Goal: Task Accomplishment & Management: Manage account settings

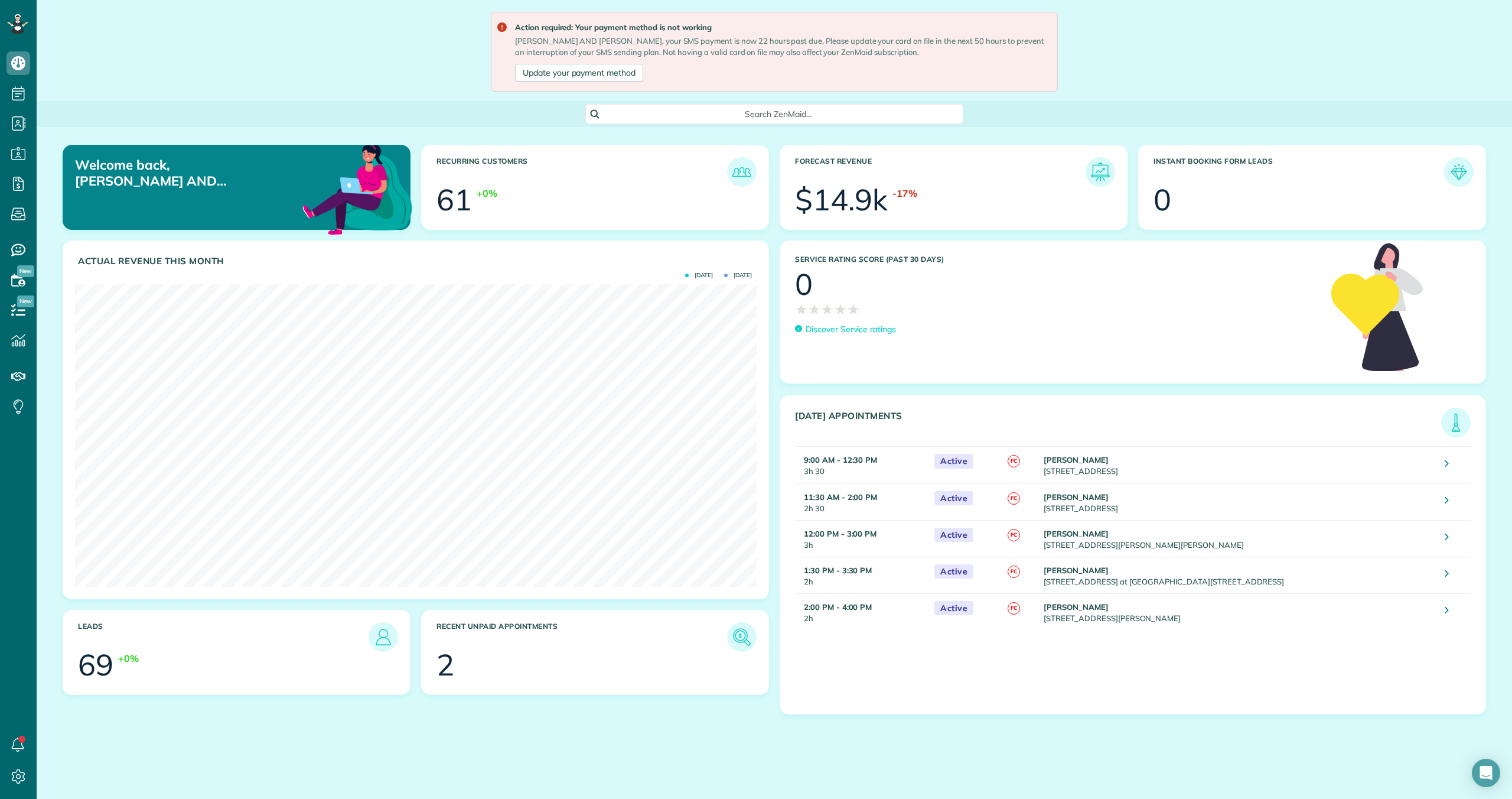
scroll to position [799, 36]
click at [720, 702] on icon "Open Intercom Messenger" at bounding box center [1486, 773] width 14 height 15
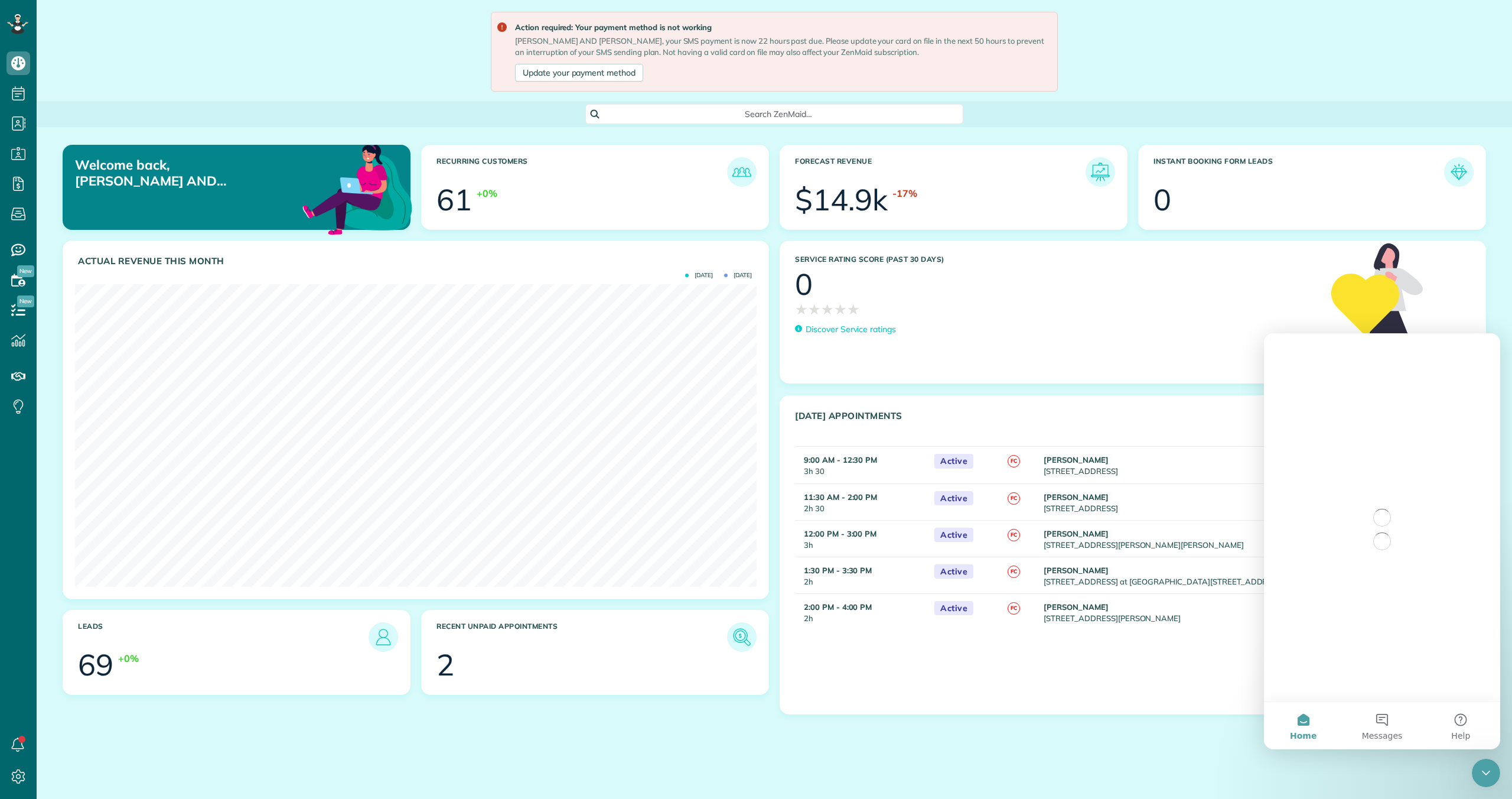
scroll to position [0, 0]
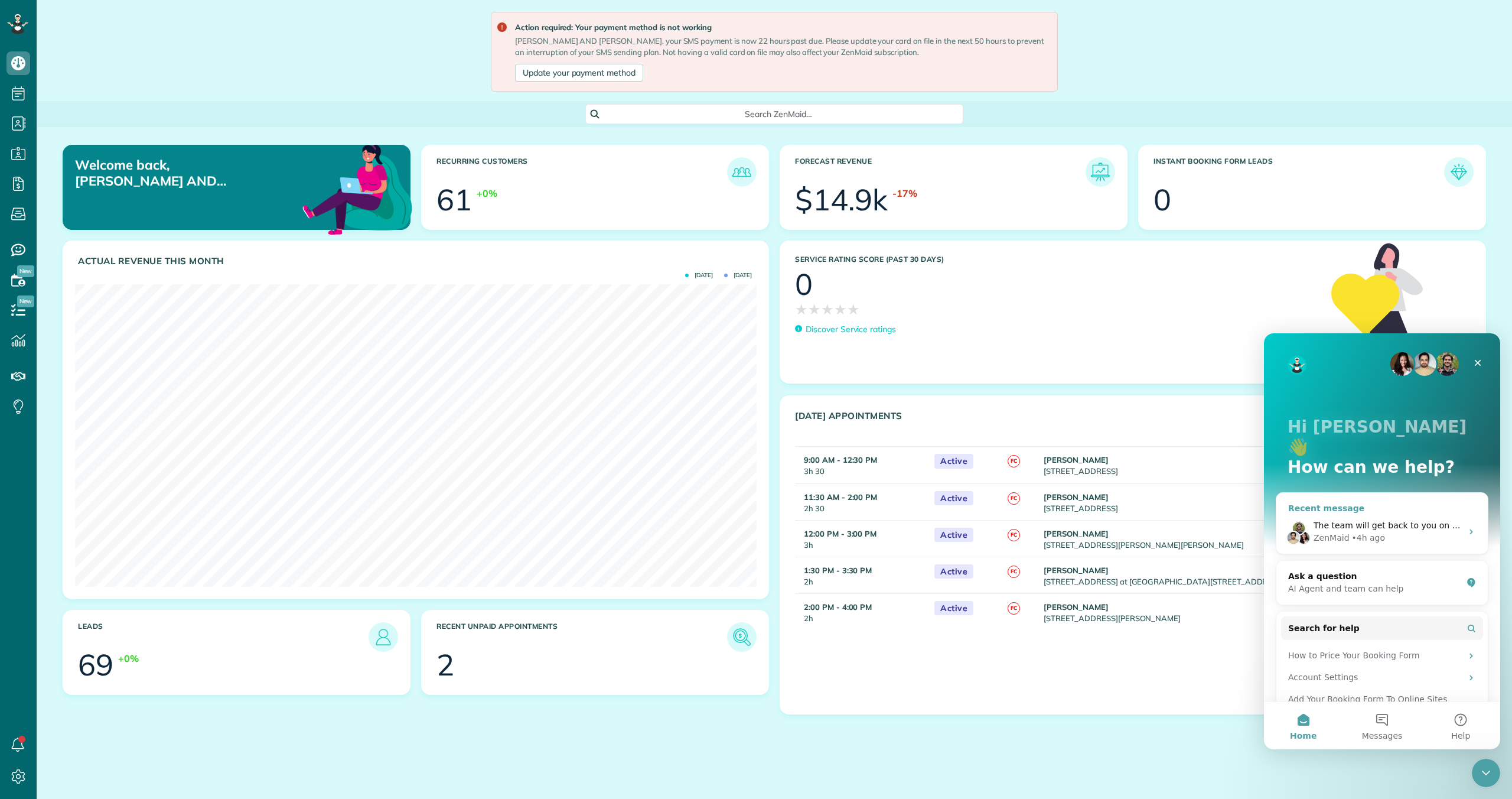
click at [720, 521] on span "The team will get back to you on this. ZenMaid typically replies in a few hours." at bounding box center [1476, 525] width 326 height 9
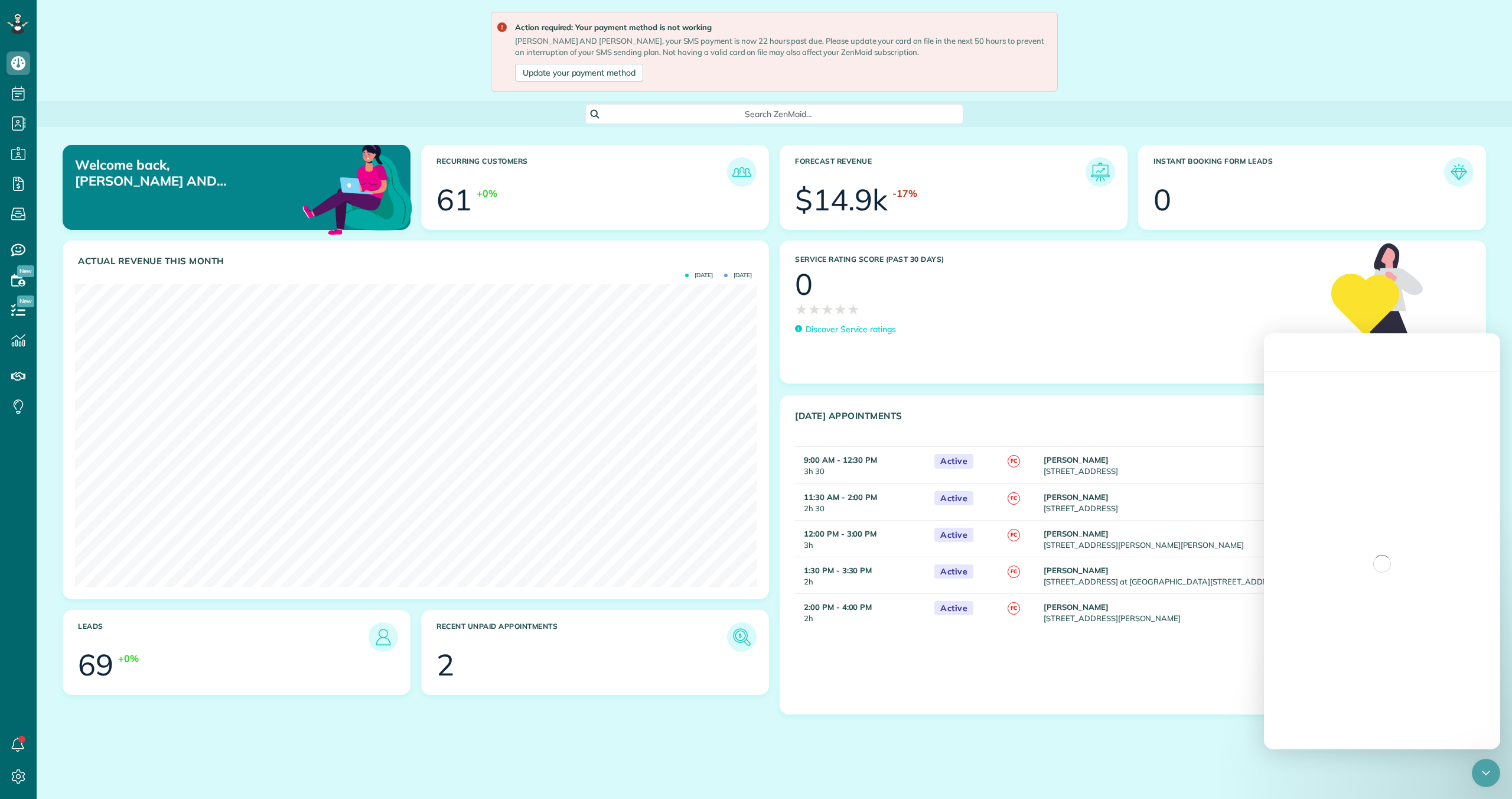
scroll to position [212, 0]
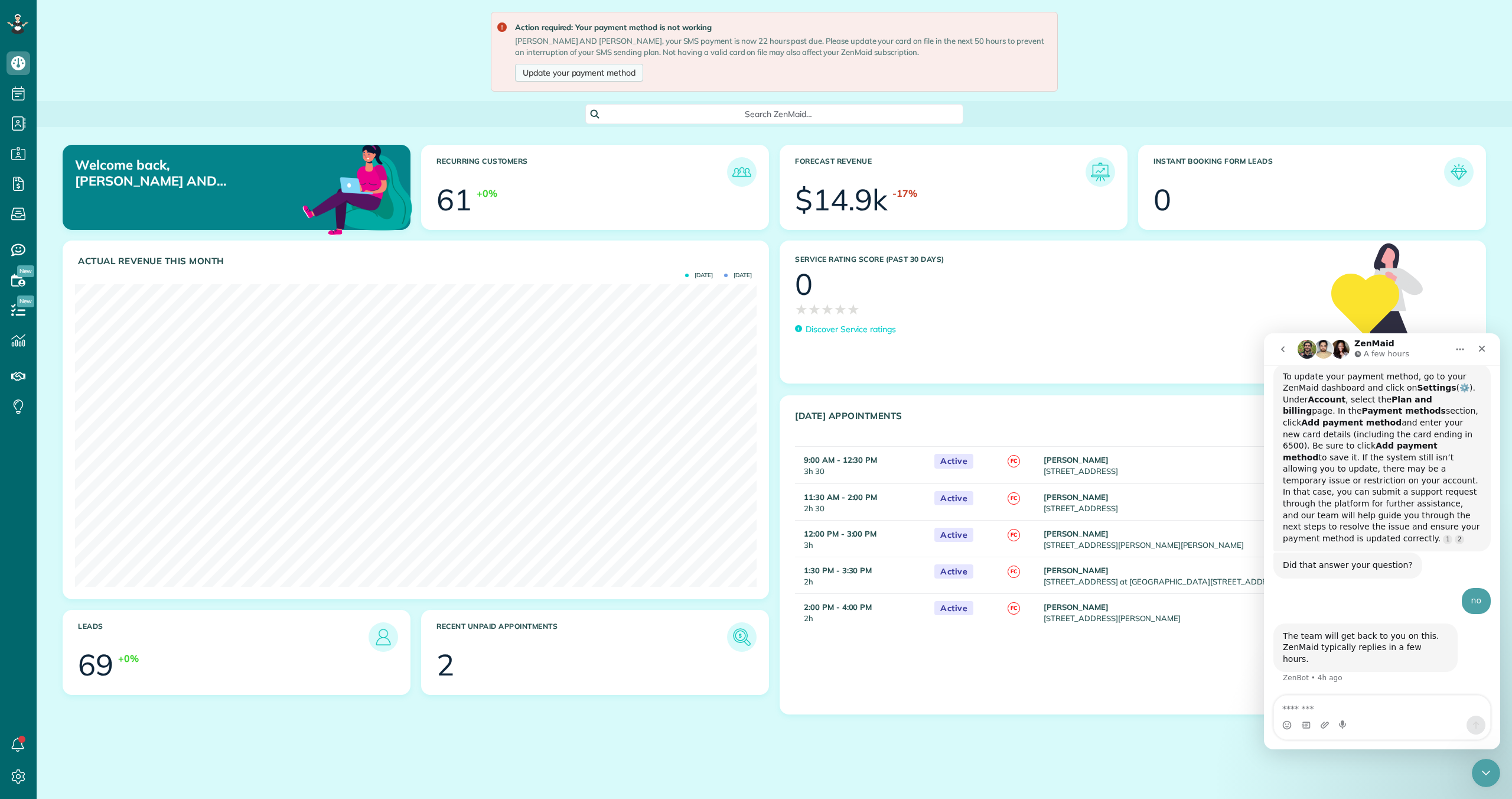
click at [564, 69] on link "Update your payment method" at bounding box center [579, 72] width 128 height 18
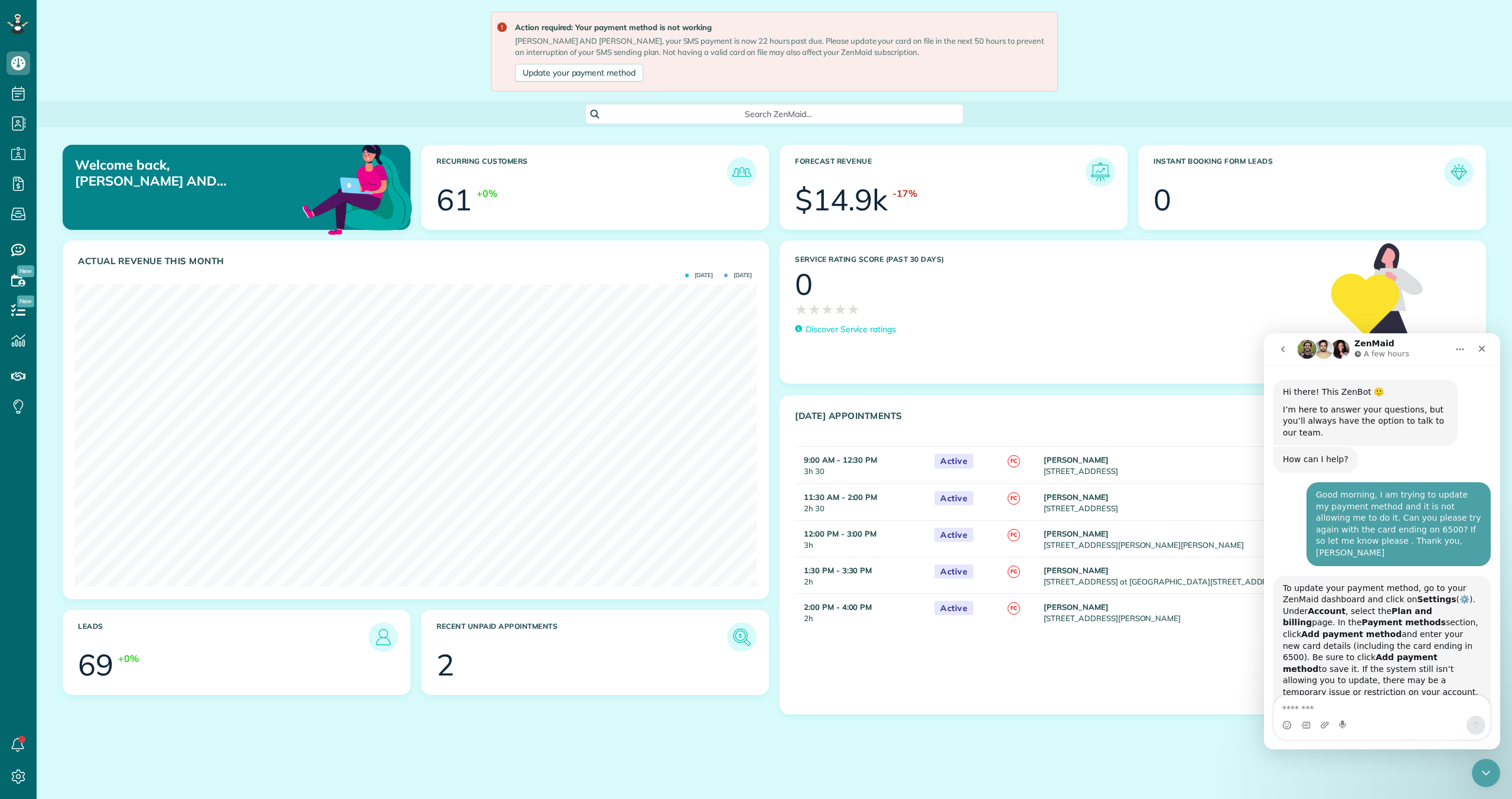
scroll to position [258, 0]
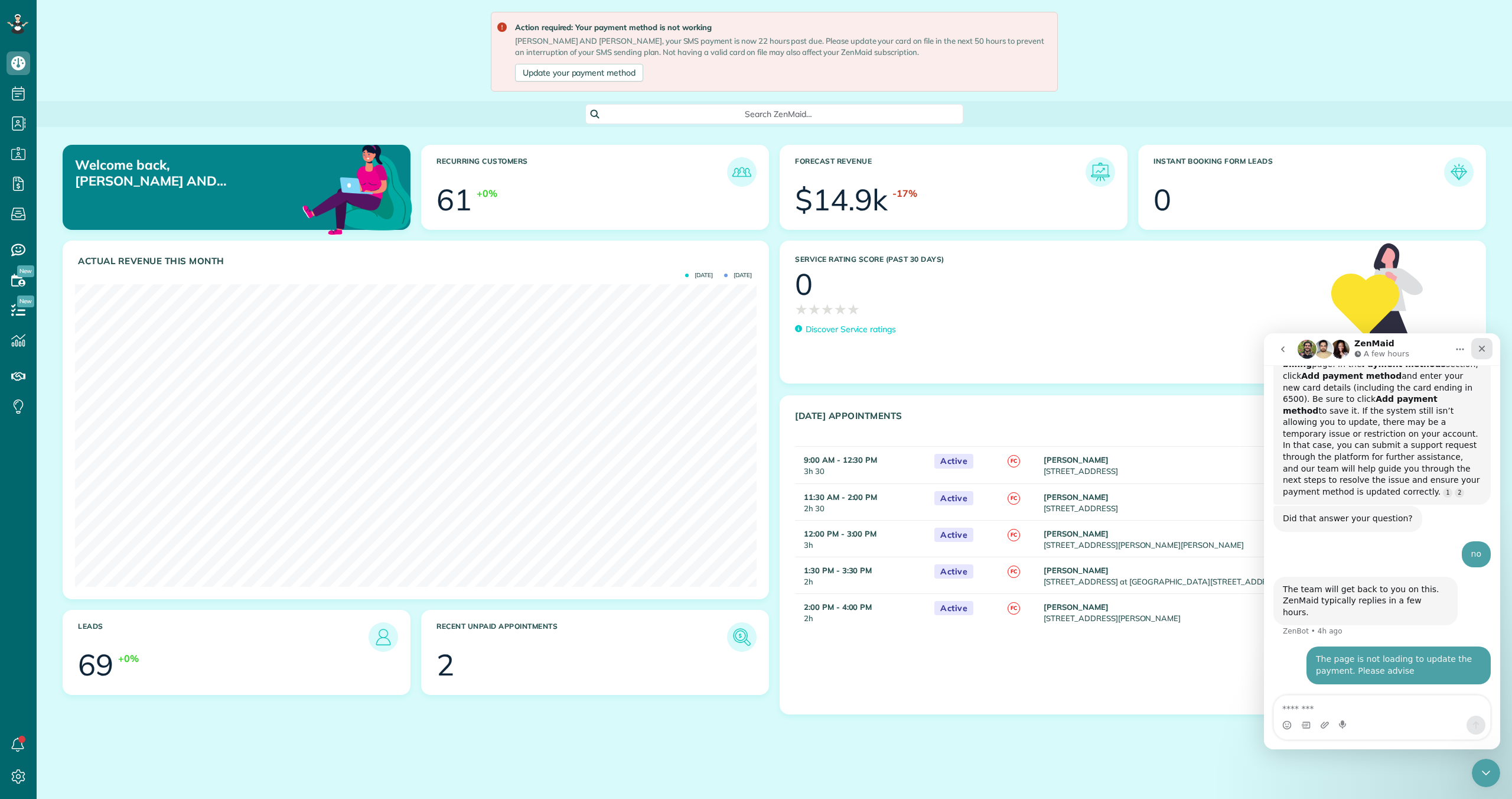
click at [1481, 348] on icon "Close" at bounding box center [1482, 349] width 7 height 7
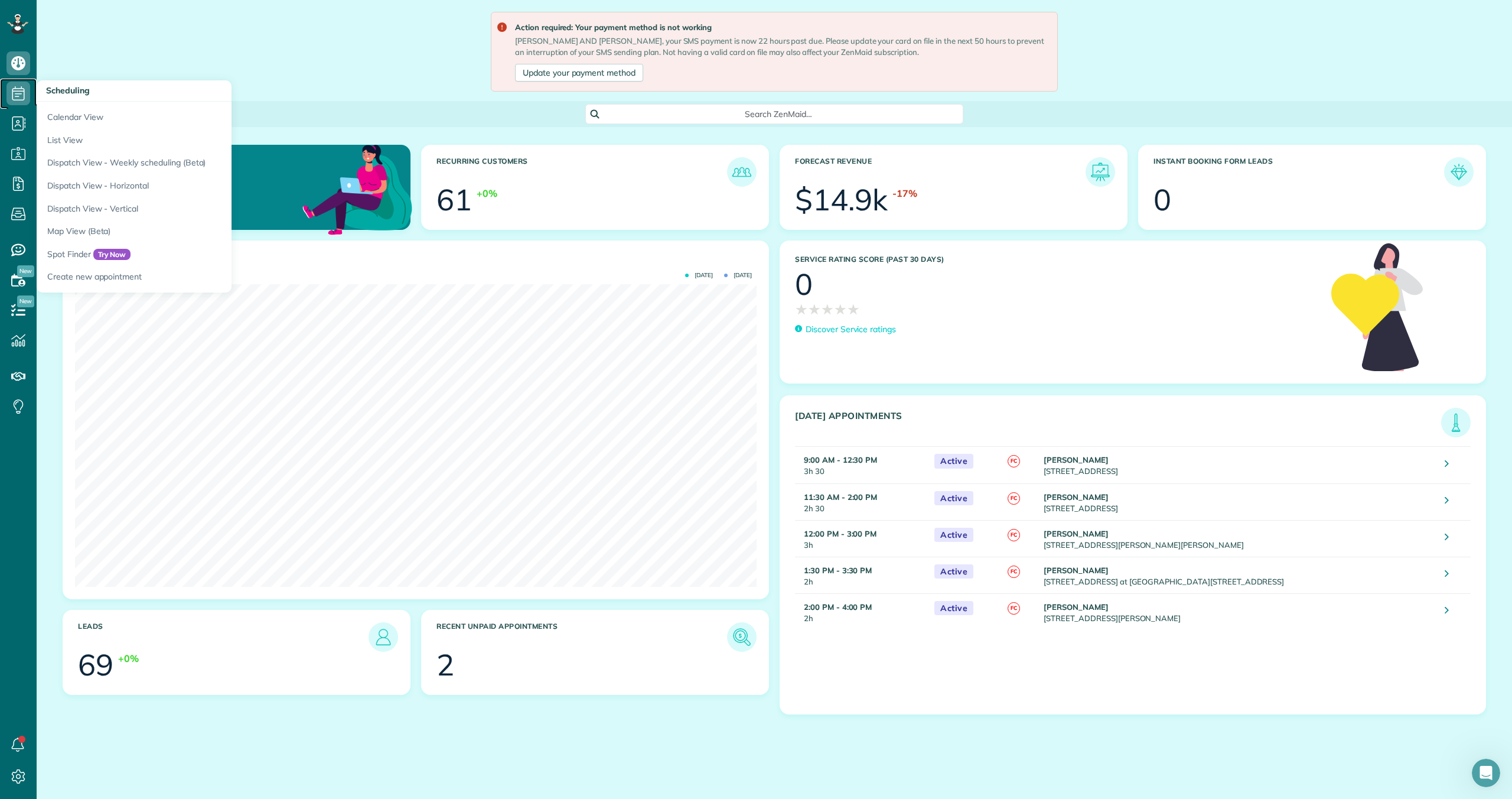
click at [22, 96] on icon at bounding box center [19, 93] width 24 height 24
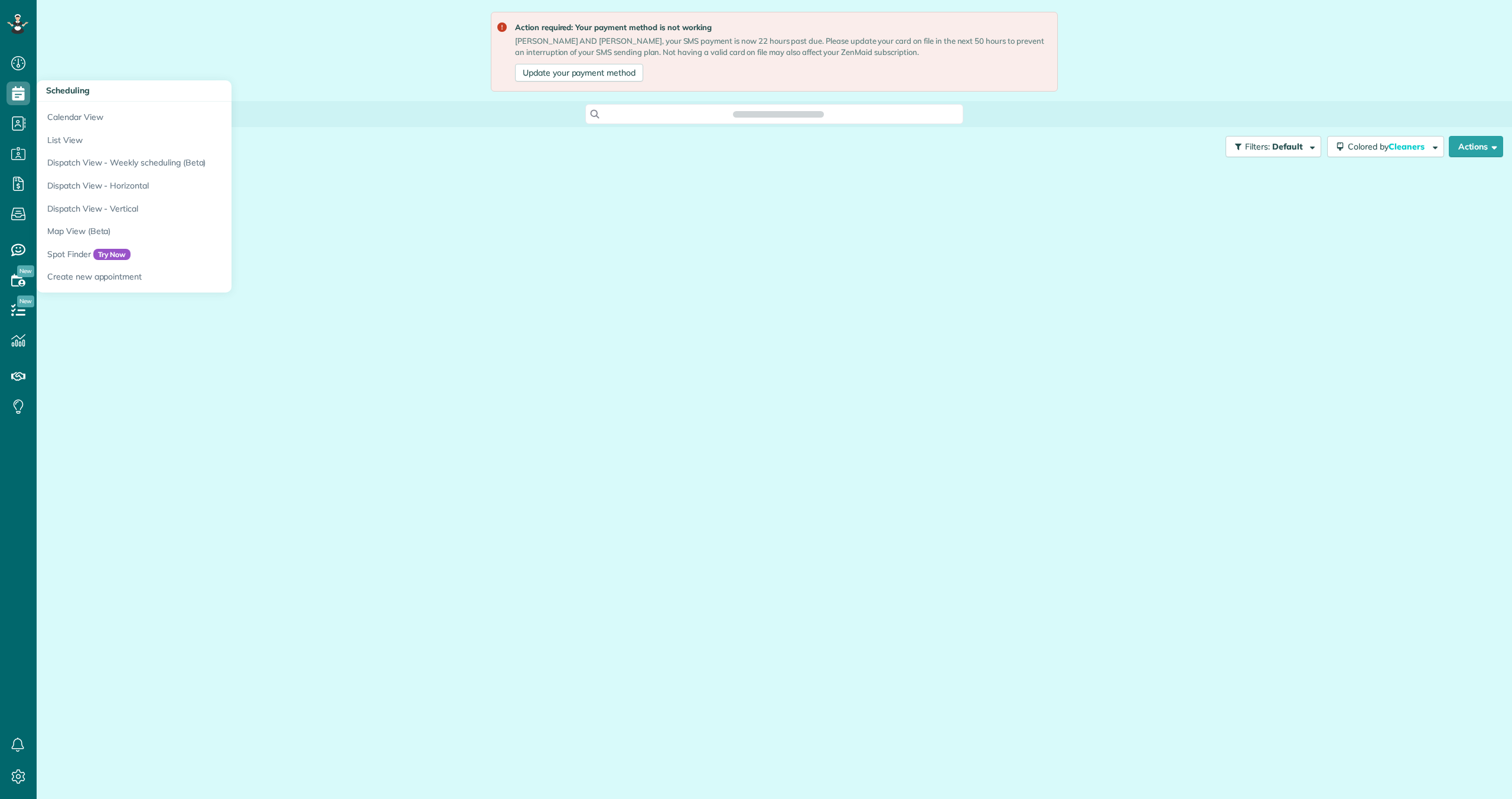
scroll to position [5, 5]
